Goal: Navigation & Orientation: Go to known website

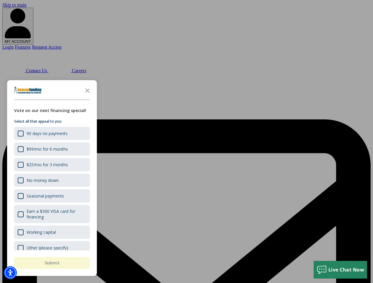
click at [186, 142] on div "button" at bounding box center [186, 141] width 373 height 283
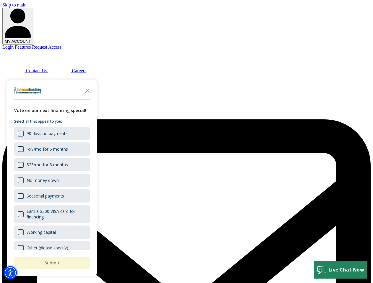
click at [10, 273] on img "Accessibility Menu" at bounding box center [10, 273] width 13 height 13
